Goal: Use online tool/utility: Utilize a website feature to perform a specific function

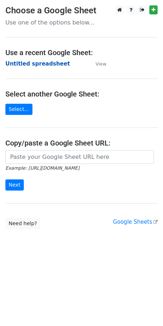
click at [44, 63] on strong "Untitled spreadsheet" at bounding box center [37, 64] width 65 height 6
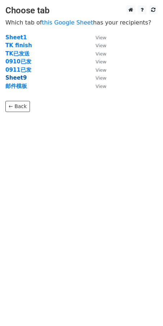
click at [14, 79] on strong "Sheet9" at bounding box center [15, 78] width 21 height 6
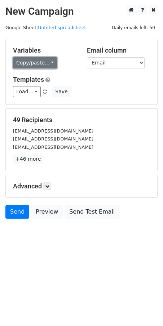
click at [50, 61] on link "Copy/paste..." at bounding box center [35, 62] width 44 height 11
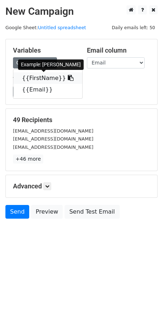
click at [39, 78] on link "{{FirstName}}" at bounding box center [47, 78] width 69 height 12
